Goal: Task Accomplishment & Management: Manage account settings

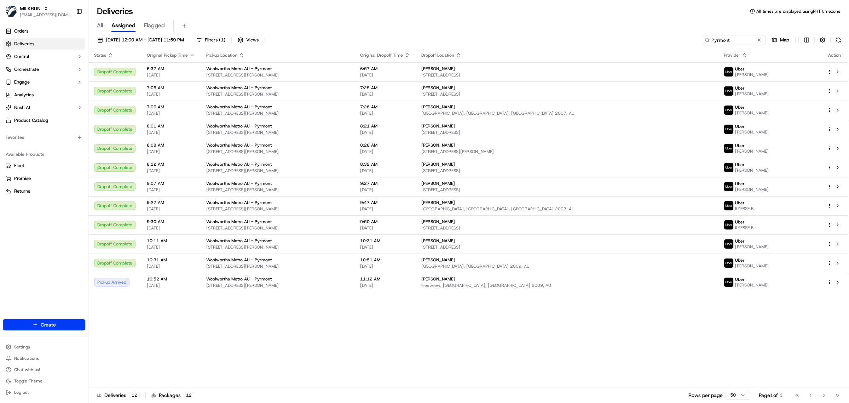
click at [35, 46] on link "Deliveries" at bounding box center [44, 43] width 82 height 11
click at [29, 7] on span "MILKRUN" at bounding box center [30, 8] width 21 height 7
click at [100, 37] on span "HomeRun" at bounding box center [100, 37] width 20 height 6
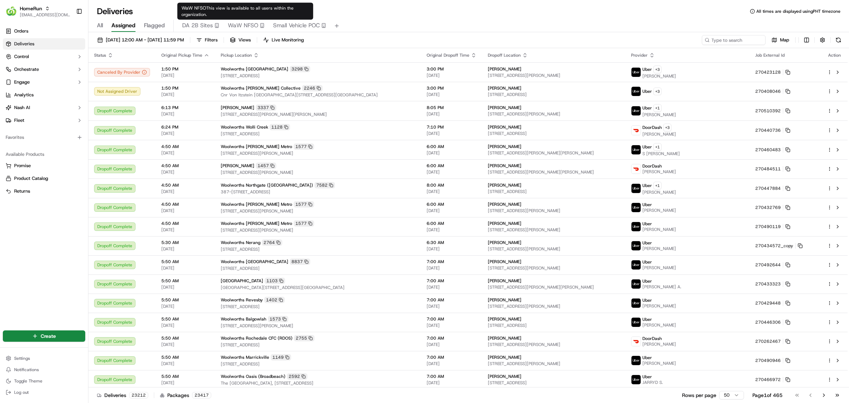
drag, startPoint x: 269, startPoint y: 24, endPoint x: 353, endPoint y: 53, distance: 88.4
click at [270, 24] on div "All Assigned Flagged DA 2B Sites WaW NFSO Small Vehicle POC" at bounding box center [468, 26] width 761 height 12
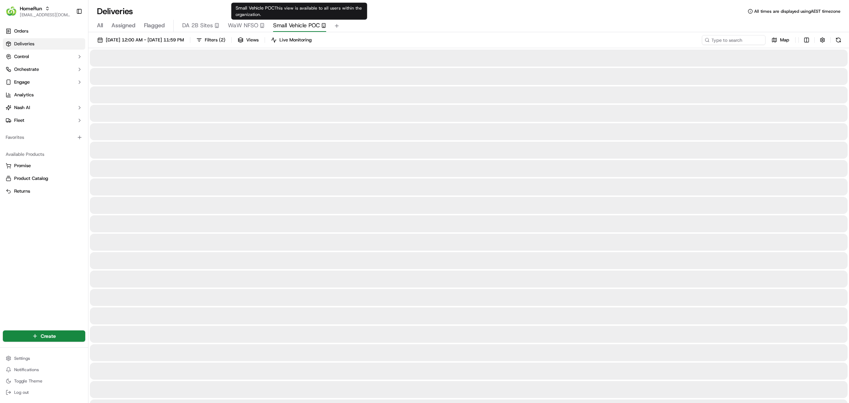
click at [295, 23] on span "Small Vehicle POC" at bounding box center [296, 25] width 47 height 8
click at [730, 45] on div "22/09/2025 12:00 AM - 22/09/2025 11:59 PM Filters ( 2 ) Views Live Monitoring M…" at bounding box center [468, 41] width 761 height 13
click at [731, 42] on input at bounding box center [723, 40] width 85 height 10
paste input "Chatswood East"
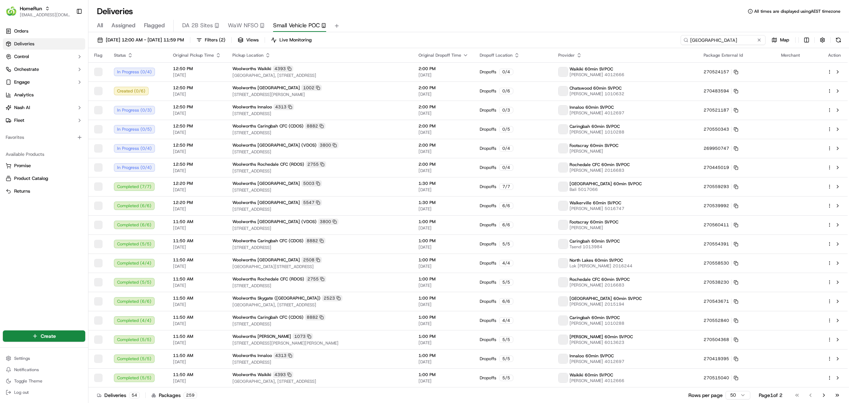
type input "Chatswood East"
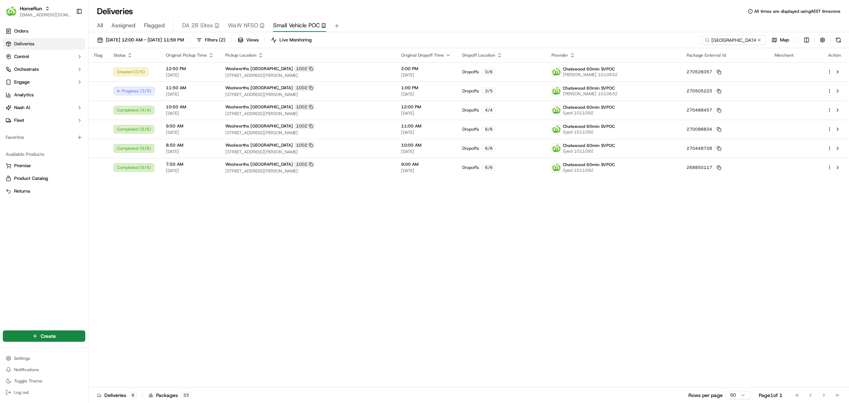
click at [395, 247] on div "Flag Status Original Pickup Time Pickup Location Original Dropoff Time Dropoff …" at bounding box center [467, 217] width 759 height 339
drag, startPoint x: 541, startPoint y: 266, endPoint x: 641, endPoint y: 274, distance: 100.4
click at [551, 265] on div "Flag Status Original Pickup Time Pickup Location Original Dropoff Time Dropoff …" at bounding box center [467, 217] width 759 height 339
drag, startPoint x: 297, startPoint y: 224, endPoint x: 319, endPoint y: 222, distance: 22.7
click at [299, 224] on div "Flag Status Original Pickup Time Pickup Location Original Dropoff Time Dropoff …" at bounding box center [467, 217] width 759 height 339
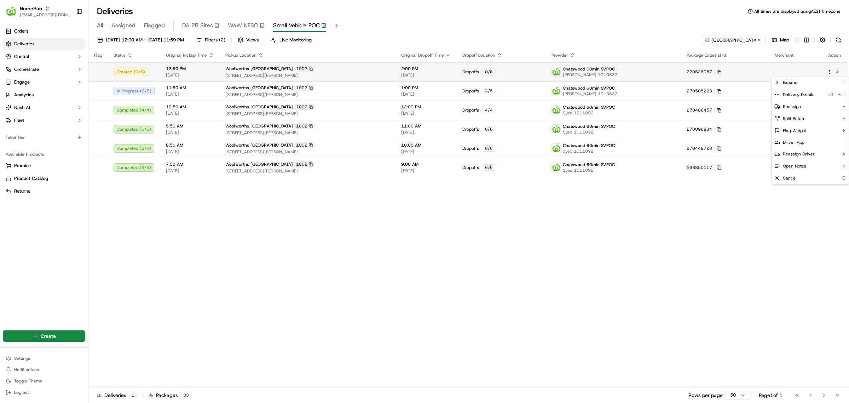
click at [830, 73] on html "HomeRun mvilals@woolworths.com.au Toggle Sidebar Orders Deliveries Control Orch…" at bounding box center [424, 201] width 849 height 403
click at [801, 96] on span "Delivery Details" at bounding box center [798, 95] width 31 height 6
click at [432, 74] on html "HomeRun mvilals@woolworths.com.au Toggle Sidebar Orders Deliveries Control Orch…" at bounding box center [424, 201] width 849 height 403
click at [318, 70] on div "Woolworths Chatswood East 1002" at bounding box center [307, 68] width 165 height 6
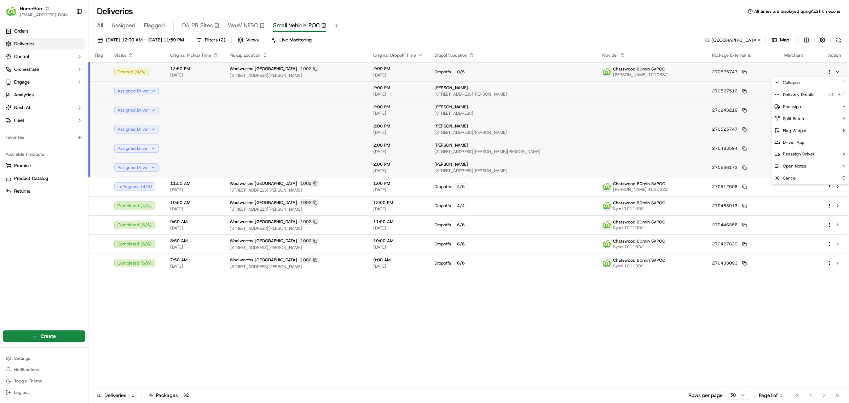
click at [830, 70] on html "HomeRun mvilals@woolworths.com.au Toggle Sidebar Orders Deliveries Control Orch…" at bounding box center [424, 201] width 849 height 403
click at [802, 94] on span "Delivery Details" at bounding box center [798, 95] width 31 height 6
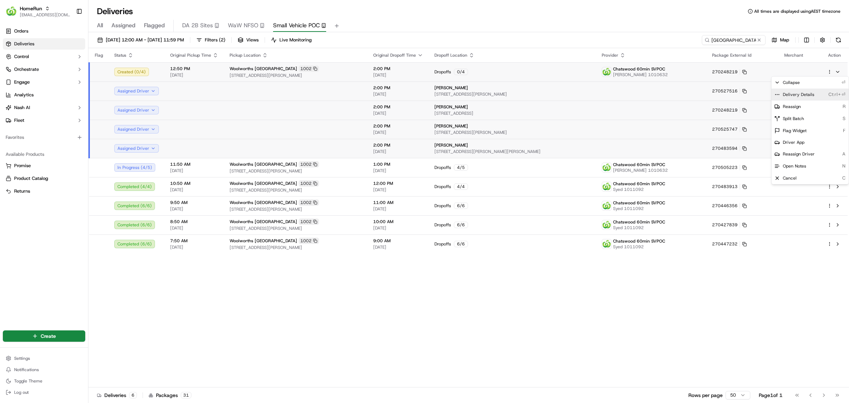
click at [804, 94] on span "Delivery Details" at bounding box center [798, 95] width 31 height 6
click at [795, 94] on span "Delivery Details" at bounding box center [798, 95] width 31 height 6
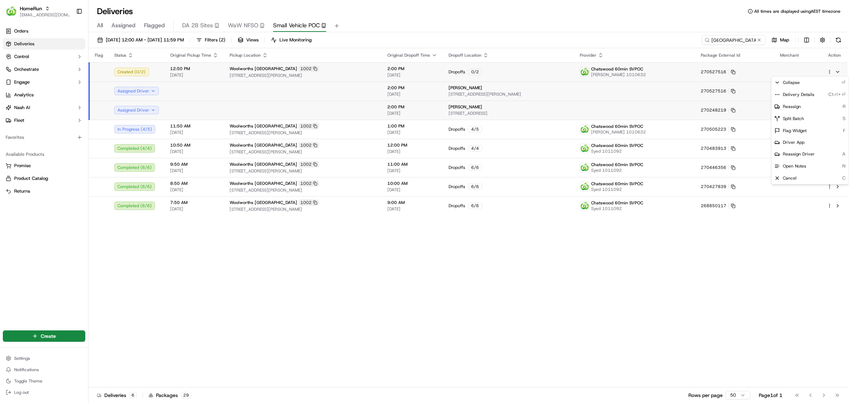
drag, startPoint x: 254, startPoint y: 309, endPoint x: 322, endPoint y: 108, distance: 212.2
click at [254, 308] on html "HomeRun mvilals@woolworths.com.au Toggle Sidebar Orders Deliveries Control Orch…" at bounding box center [424, 201] width 849 height 403
click at [401, 22] on div "All Assigned Flagged DA 2B Sites WaW NFSO Small Vehicle POC" at bounding box center [468, 26] width 761 height 12
click at [35, 11] on span "HomeRun" at bounding box center [31, 8] width 22 height 7
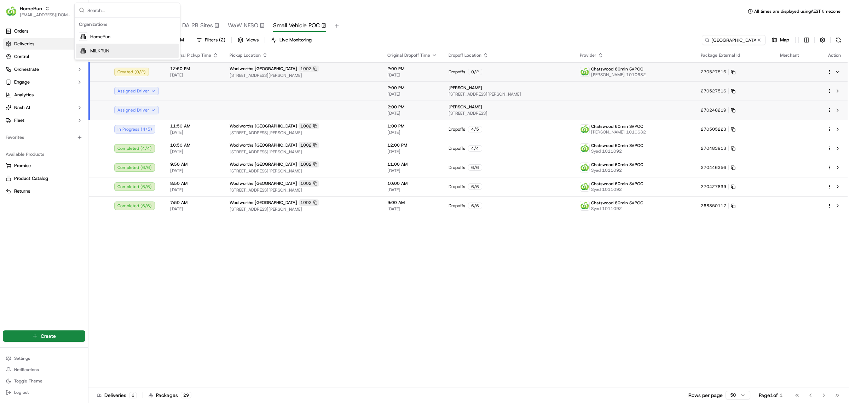
click at [103, 49] on span "MILKRUN" at bounding box center [99, 51] width 19 height 6
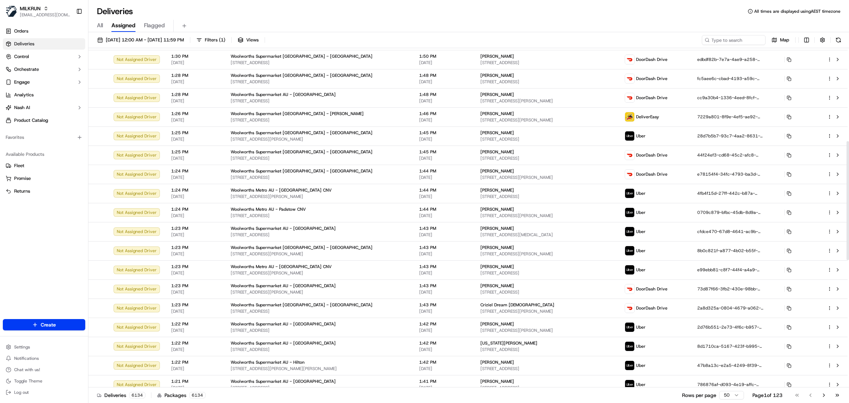
scroll to position [265, 0]
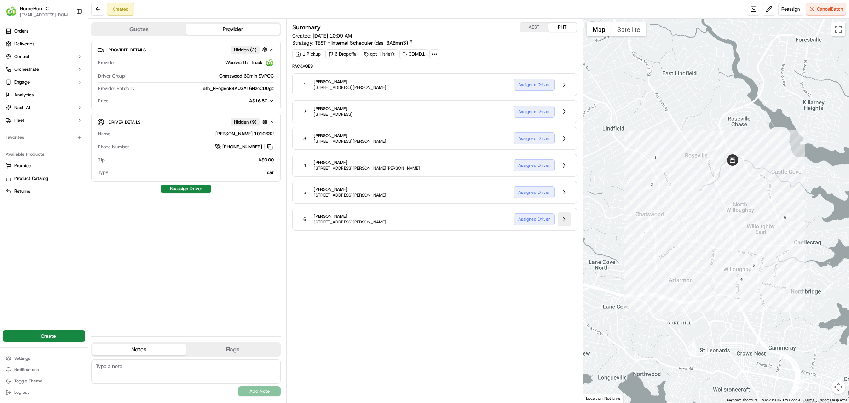
click at [565, 221] on button at bounding box center [564, 218] width 13 height 13
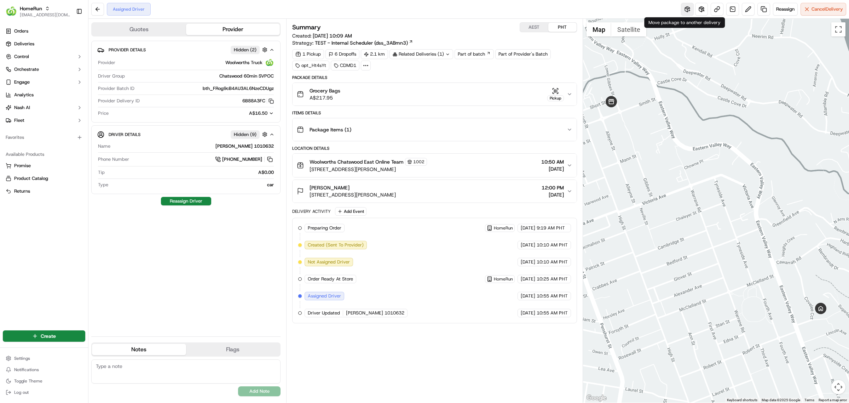
click at [683, 10] on button at bounding box center [687, 9] width 13 height 13
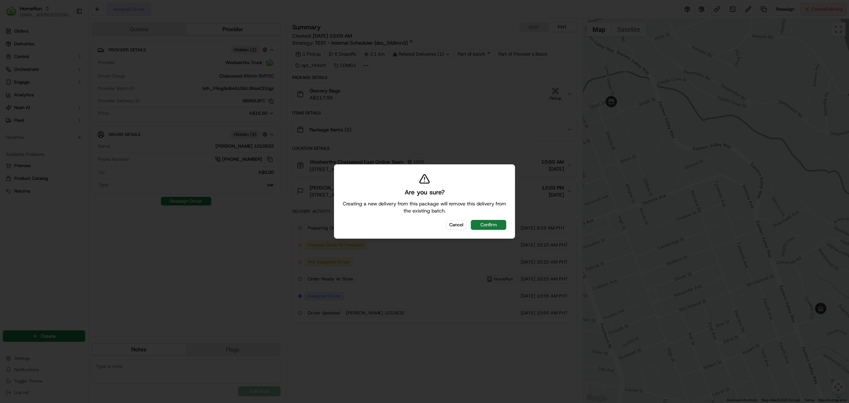
click at [486, 224] on button "Confirm" at bounding box center [488, 225] width 35 height 10
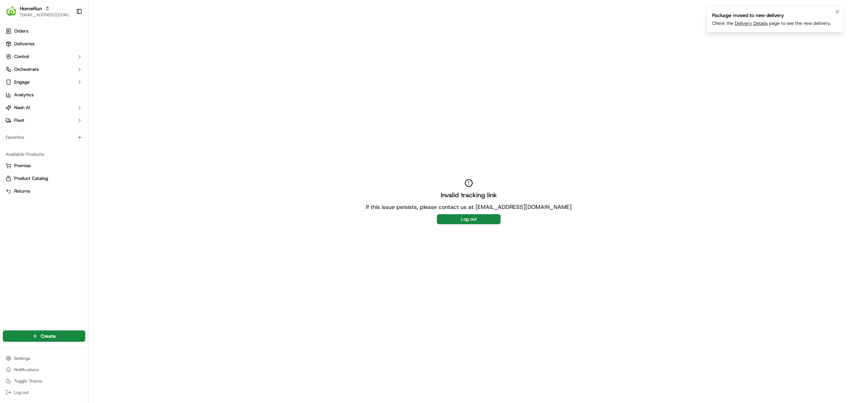
click at [752, 25] on link "Delivery Details" at bounding box center [751, 23] width 33 height 6
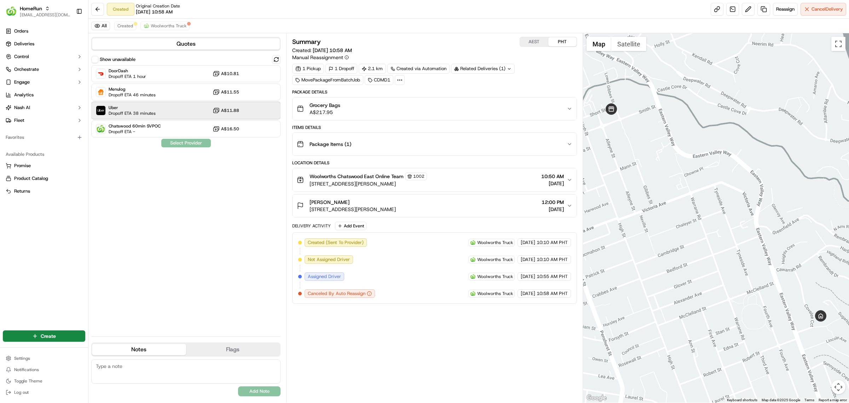
click at [145, 110] on span "Uber" at bounding box center [132, 108] width 47 height 6
click at [188, 141] on button "Assign Provider" at bounding box center [186, 143] width 50 height 8
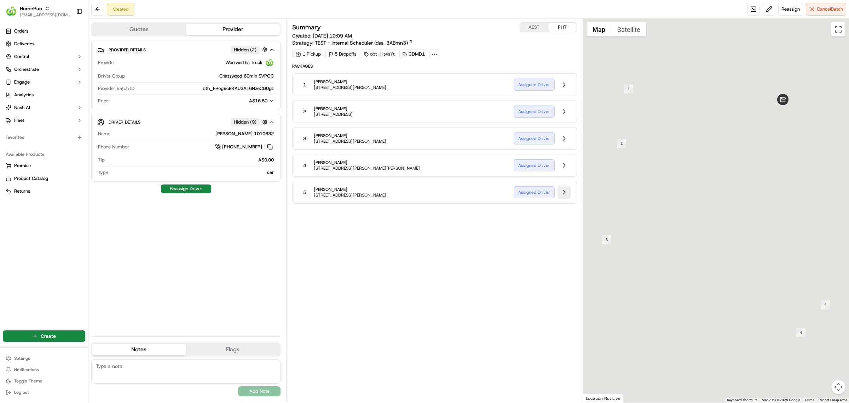
click at [564, 196] on button at bounding box center [564, 191] width 13 height 13
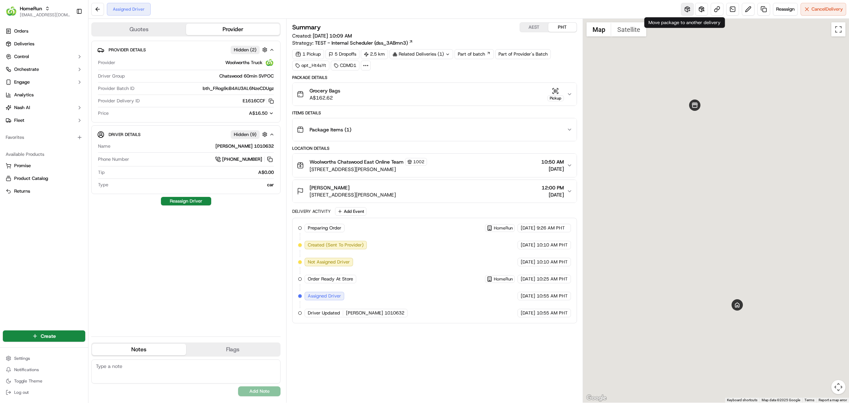
click at [687, 12] on button at bounding box center [687, 9] width 13 height 13
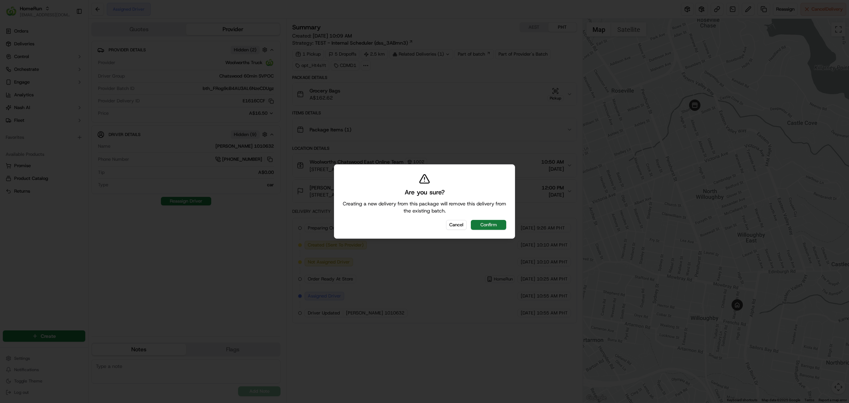
click at [477, 229] on button "Confirm" at bounding box center [488, 225] width 35 height 10
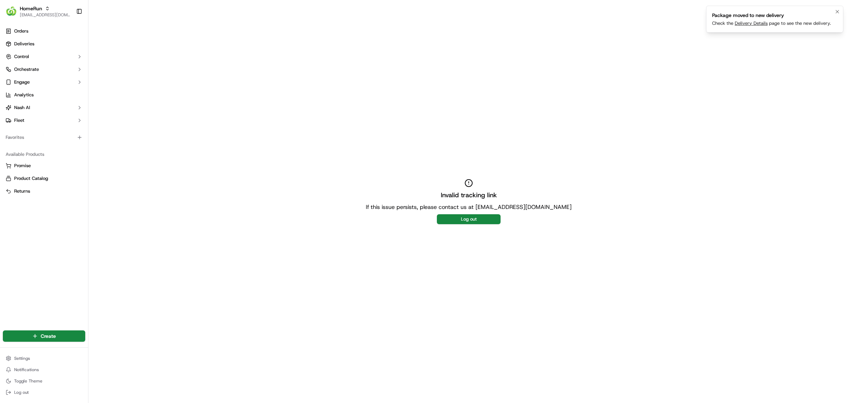
click at [743, 26] on link "Delivery Details" at bounding box center [751, 23] width 33 height 6
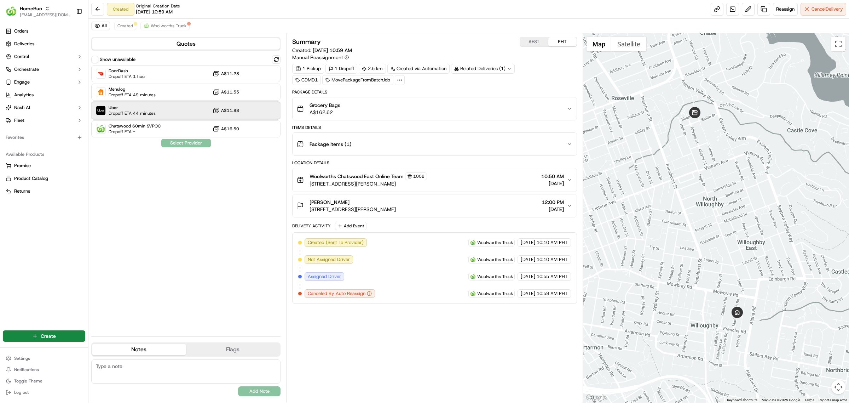
click at [146, 114] on span "Dropoff ETA 44 minutes" at bounding box center [132, 113] width 47 height 6
click at [176, 144] on button "Assign Provider" at bounding box center [186, 143] width 50 height 8
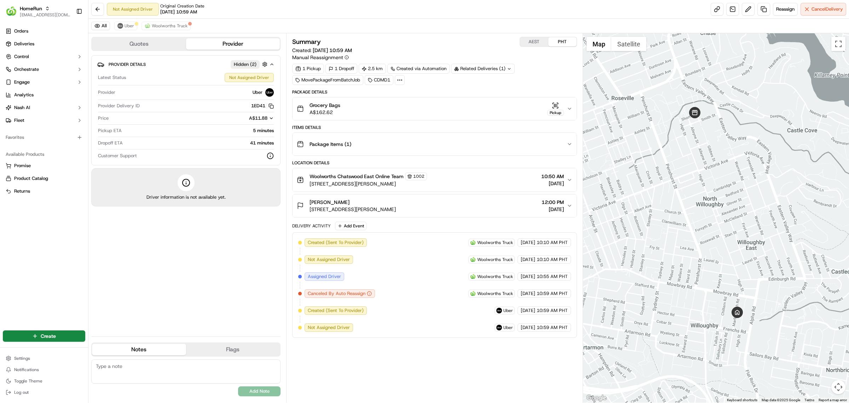
click at [473, 28] on div "All Uber Woolworths Truck" at bounding box center [468, 26] width 761 height 15
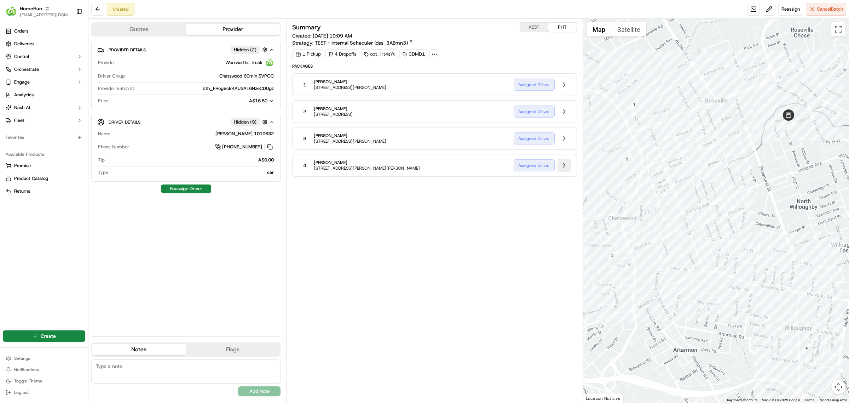
click at [563, 167] on button at bounding box center [564, 165] width 13 height 13
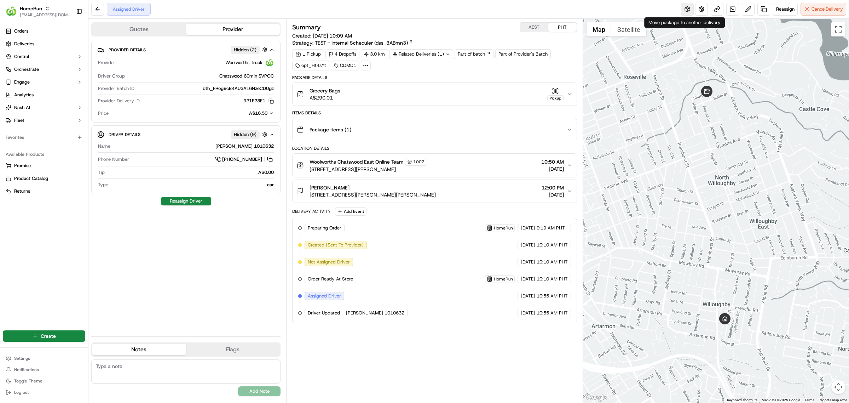
click at [681, 7] on button at bounding box center [687, 9] width 13 height 13
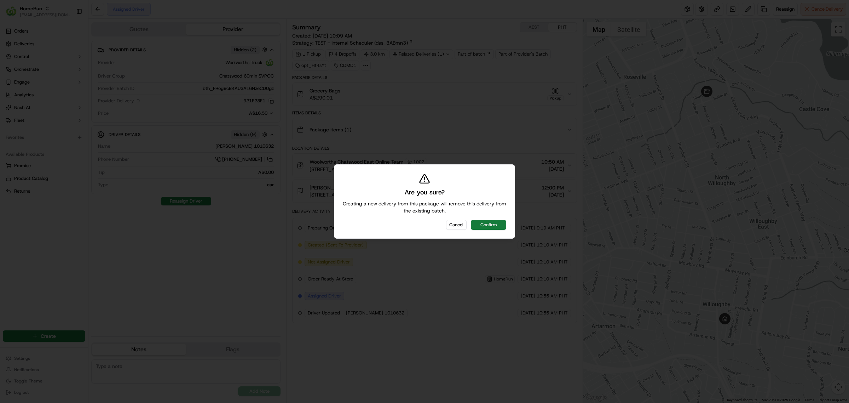
click at [490, 225] on button "Confirm" at bounding box center [488, 225] width 35 height 10
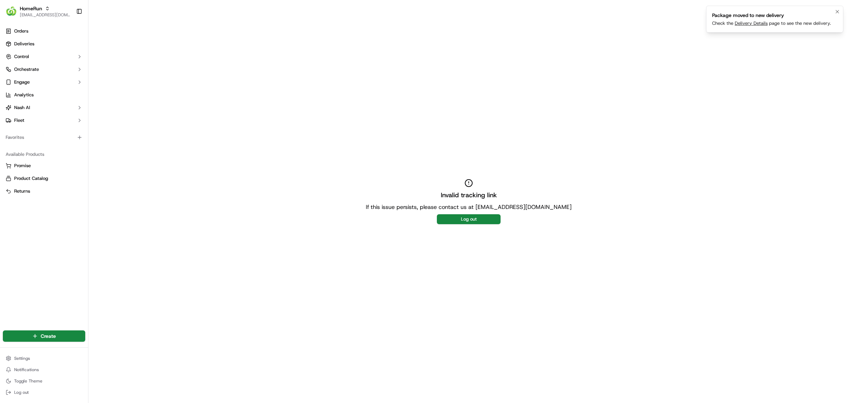
click at [753, 24] on link "Delivery Details" at bounding box center [751, 23] width 33 height 6
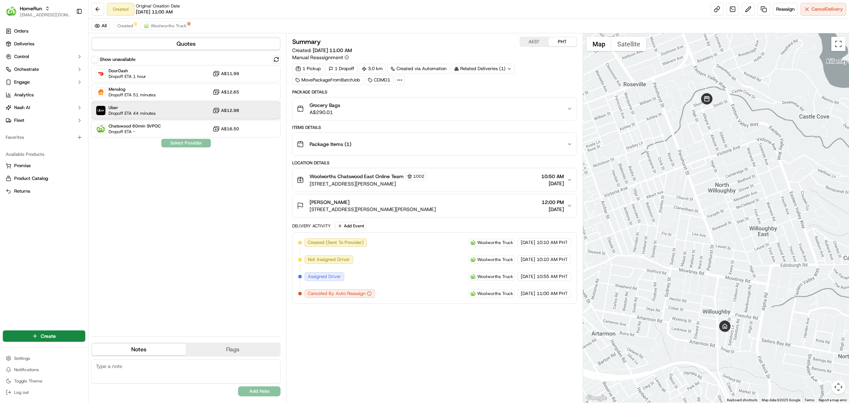
click at [158, 107] on div "Uber Dropoff ETA 44 minutes A$12.98" at bounding box center [185, 110] width 189 height 17
click at [186, 140] on button "Assign Provider" at bounding box center [186, 143] width 50 height 8
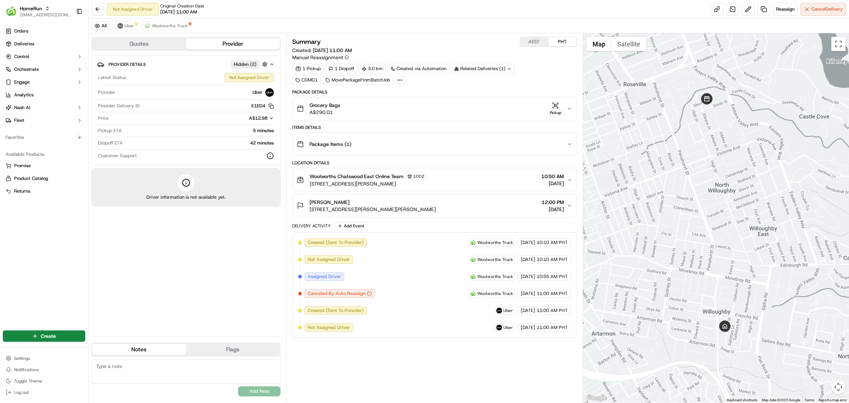
click at [384, 18] on div "Not Assigned Driver Original Creation Date 09/22/2025 11:00 AM Reassign Cancel …" at bounding box center [468, 9] width 761 height 19
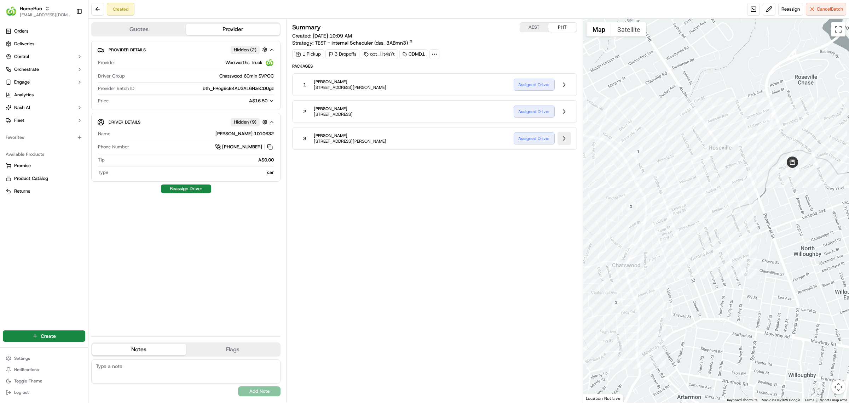
click at [565, 139] on button at bounding box center [564, 138] width 13 height 13
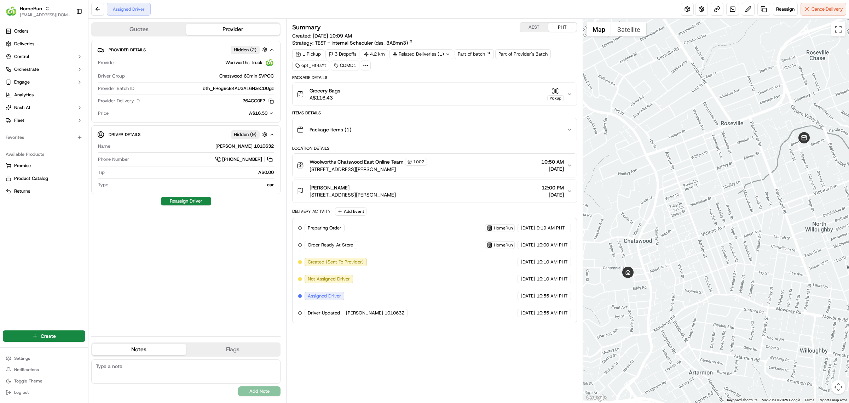
click at [685, 16] on div "Assigned Driver Reassign Cancel Delivery" at bounding box center [468, 9] width 761 height 19
click at [684, 12] on button at bounding box center [687, 9] width 13 height 13
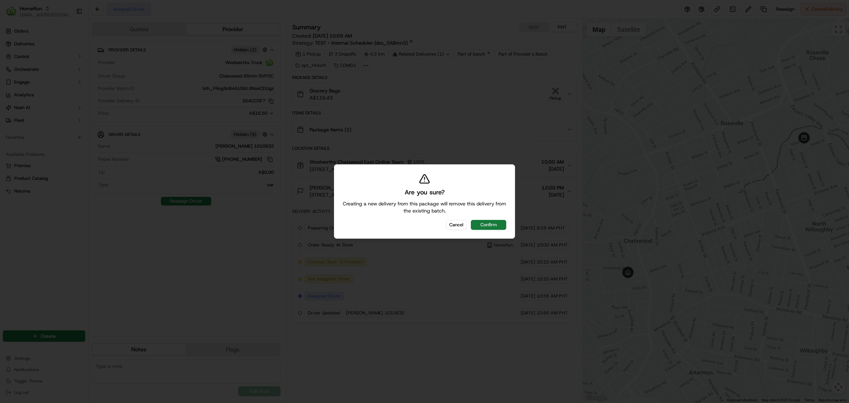
click at [496, 227] on button "Confirm" at bounding box center [488, 225] width 35 height 10
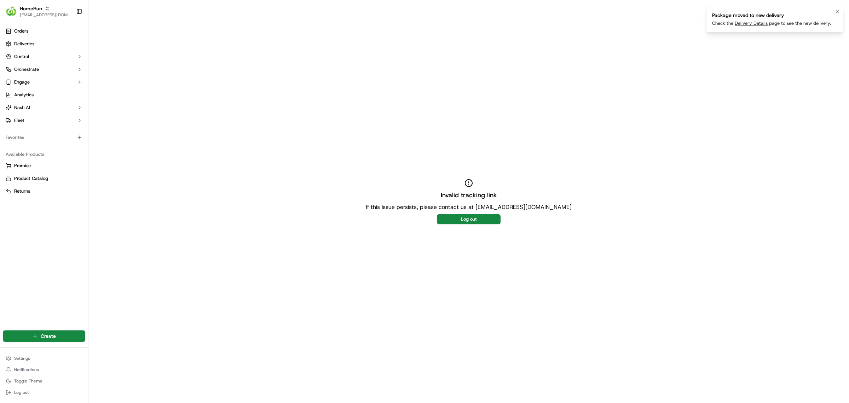
click at [751, 24] on link "Delivery Details" at bounding box center [751, 23] width 33 height 6
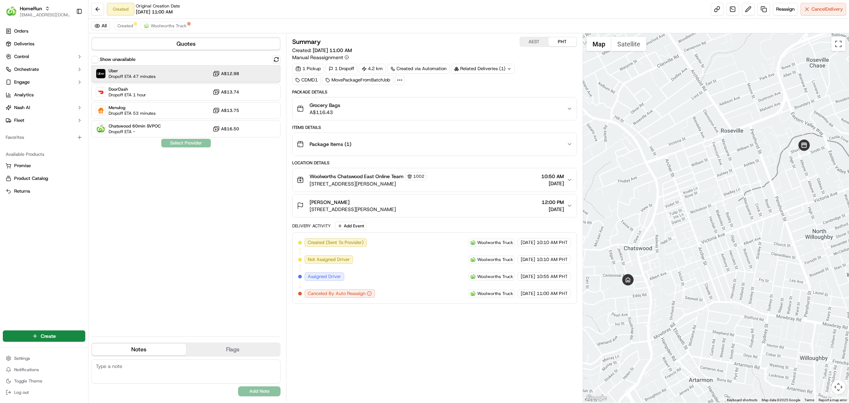
click at [163, 75] on div "Uber Dropoff ETA 47 minutes A$12.98" at bounding box center [185, 73] width 189 height 17
click at [181, 147] on button "Assign Provider" at bounding box center [186, 143] width 50 height 8
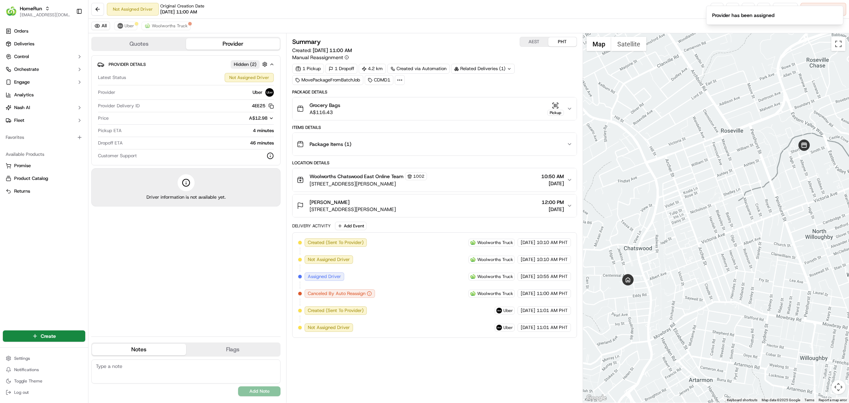
drag, startPoint x: 236, startPoint y: 252, endPoint x: 252, endPoint y: 248, distance: 16.4
click at [236, 252] on div "Provider Details Hidden ( 2 ) Latest Status Not Assigned Driver Provider Uber P…" at bounding box center [185, 192] width 189 height 275
click at [453, 14] on div "Not Assigned Driver Original Creation Date [DATE] 11:00 AM Reassign Cancel Deli…" at bounding box center [468, 9] width 761 height 19
drag, startPoint x: 534, startPoint y: 20, endPoint x: 543, endPoint y: 2, distance: 20.1
click at [535, 16] on div "Not Assigned Driver Original Creation Date [DATE] 11:00 AM Reassign Cancel Deli…" at bounding box center [468, 201] width 761 height 403
